Goal: Find specific page/section: Find specific page/section

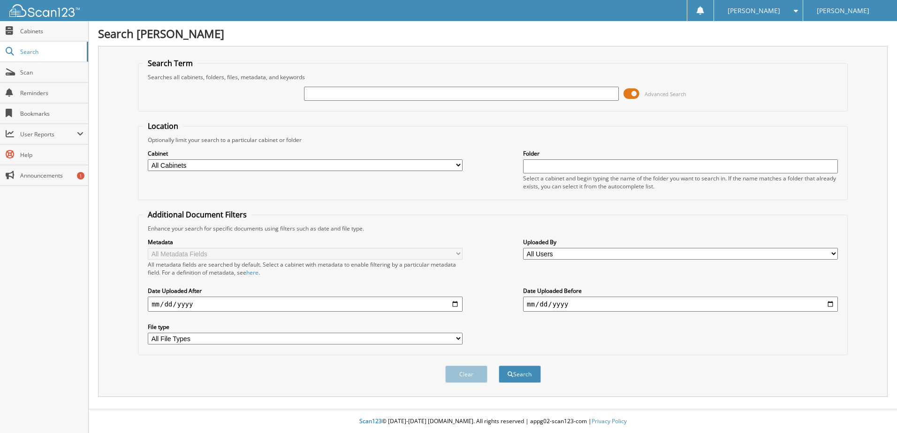
click at [633, 96] on span at bounding box center [631, 94] width 16 height 14
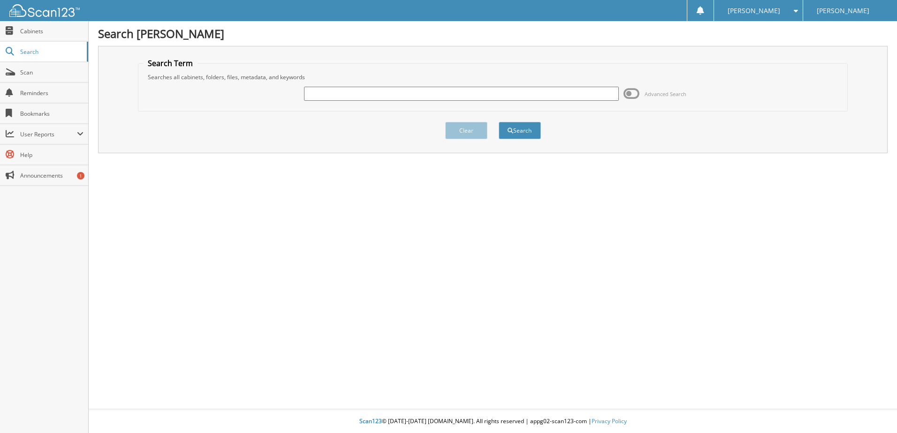
click at [439, 100] on input "text" at bounding box center [461, 94] width 315 height 14
type input "2192764"
click at [513, 135] on button "Search" at bounding box center [520, 130] width 42 height 17
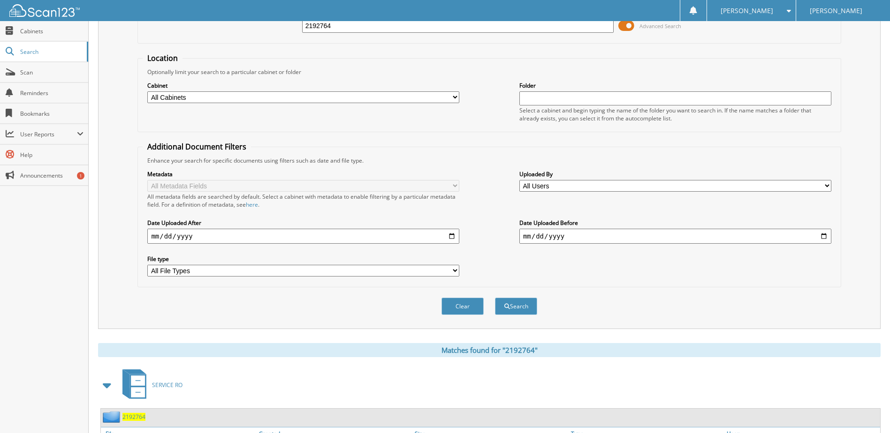
scroll to position [128, 0]
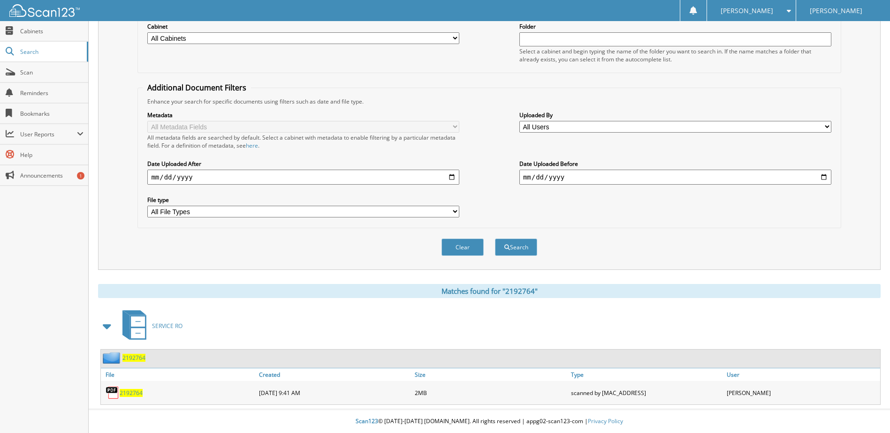
click at [134, 394] on span "2192764" at bounding box center [131, 393] width 23 height 8
